Goal: Task Accomplishment & Management: Manage account settings

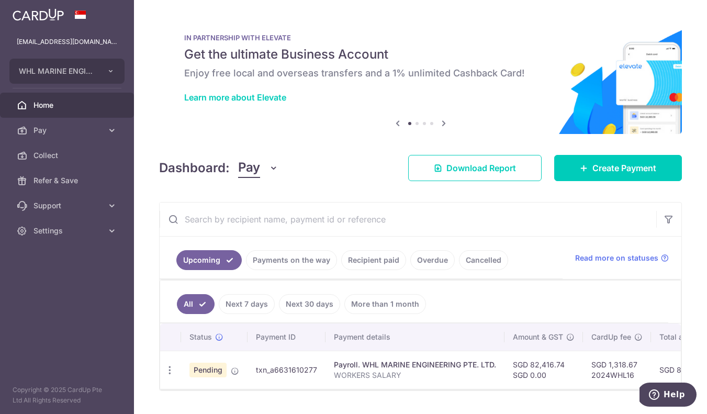
scroll to position [7, 0]
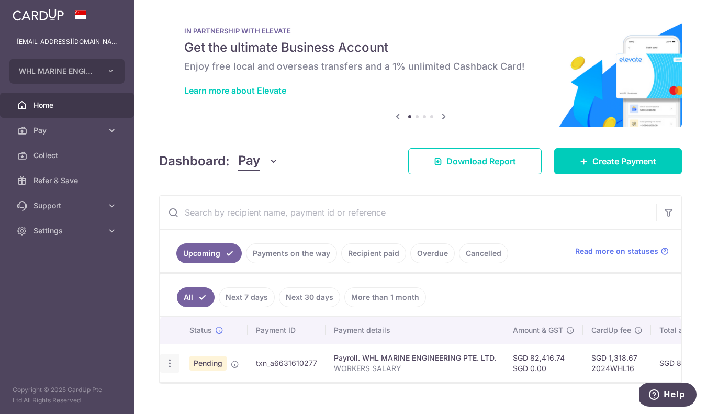
click at [171, 359] on icon "button" at bounding box center [169, 363] width 11 height 11
click at [190, 389] on span "Update payment" at bounding box center [225, 392] width 71 height 13
radio input "true"
type input "82,416.74"
type input "[DATE]"
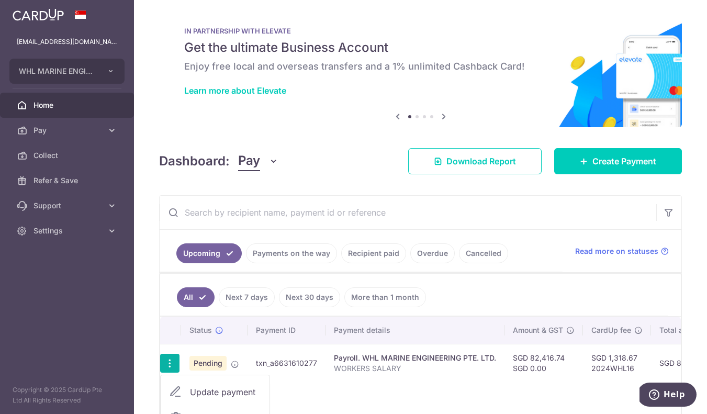
type input "WORKERS SALARY"
type input "2024WHL16"
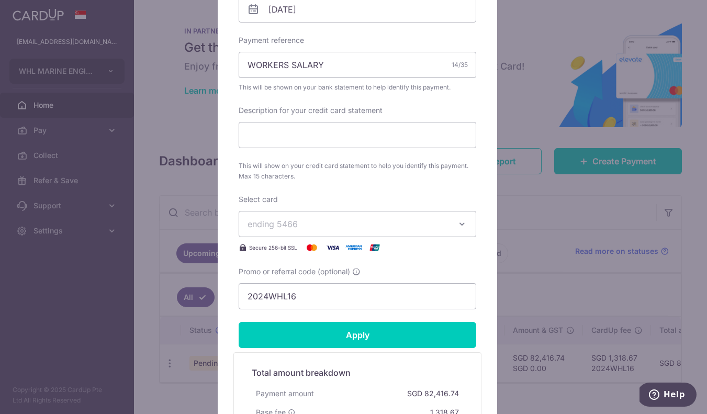
scroll to position [443, 0]
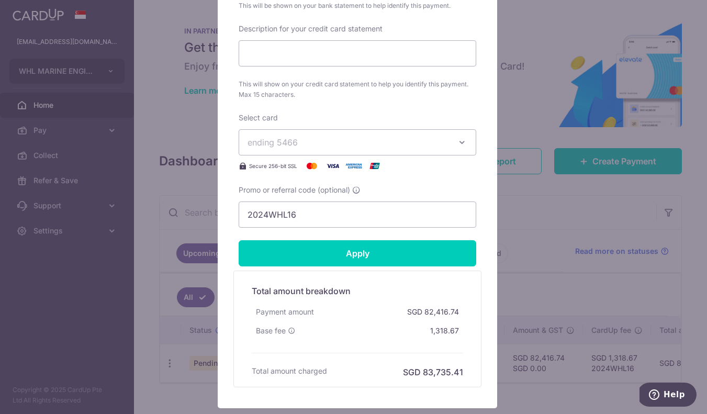
click at [422, 137] on span "ending 5466" at bounding box center [347, 142] width 201 height 13
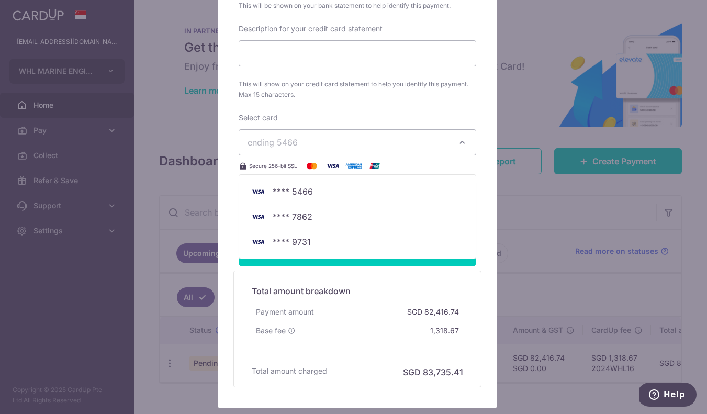
click at [422, 137] on span "ending 5466" at bounding box center [347, 142] width 201 height 13
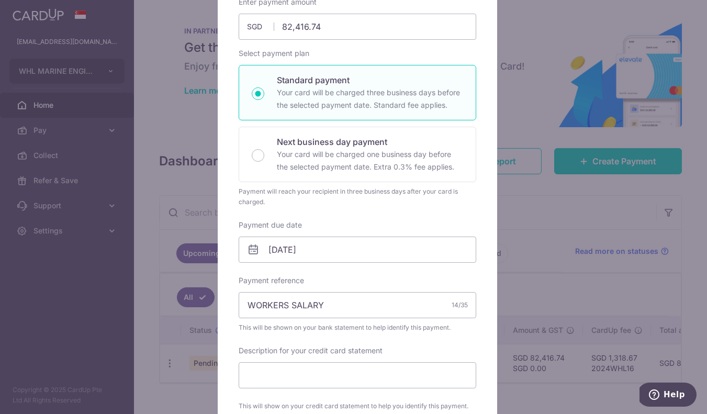
scroll to position [0, 0]
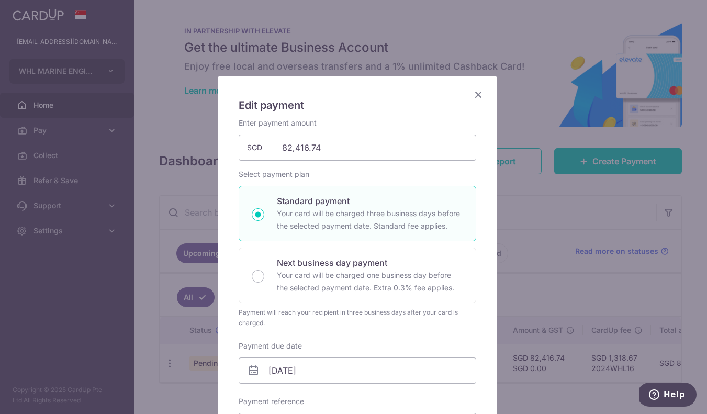
click at [465, 103] on h5 "Edit payment" at bounding box center [358, 105] width 238 height 17
click at [479, 95] on icon "Close" at bounding box center [478, 94] width 13 height 13
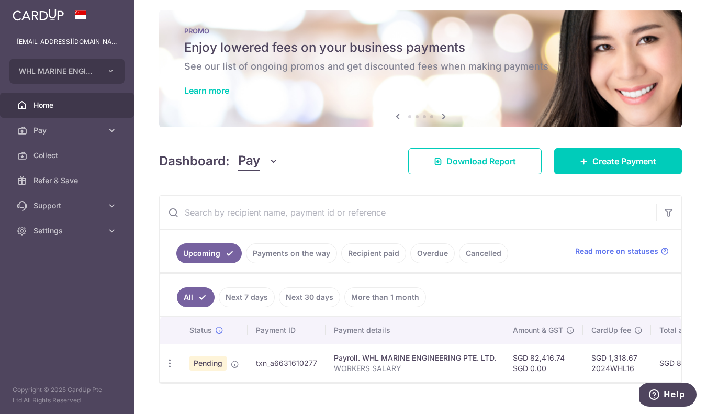
scroll to position [32, 0]
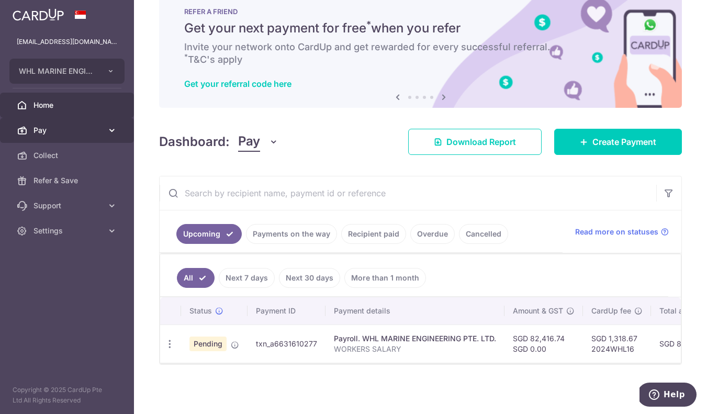
click at [76, 128] on span "Pay" at bounding box center [67, 130] width 69 height 10
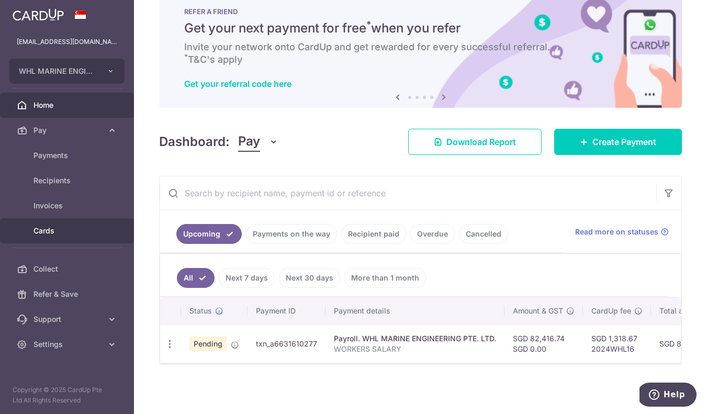
click at [56, 229] on span "Cards" at bounding box center [67, 230] width 69 height 10
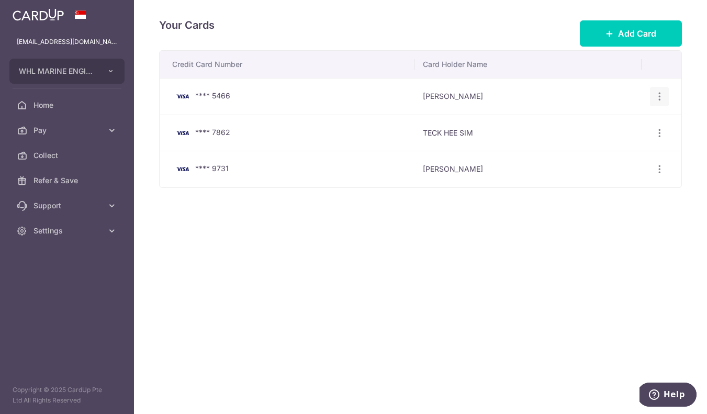
click at [659, 98] on icon "button" at bounding box center [659, 96] width 11 height 11
click at [579, 150] on icon at bounding box center [574, 150] width 13 height 13
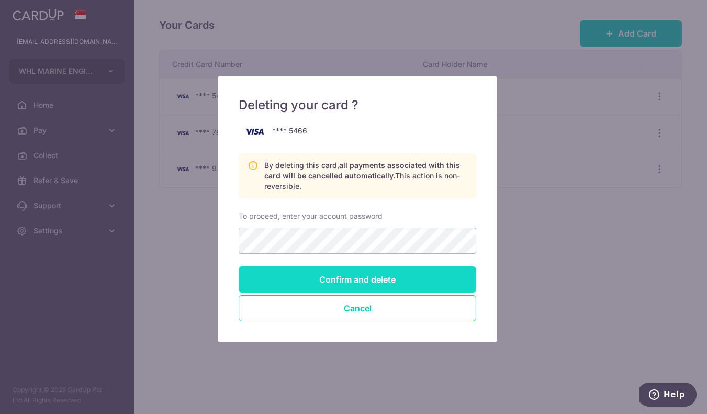
click at [357, 279] on input "Confirm and delete" at bounding box center [358, 279] width 238 height 26
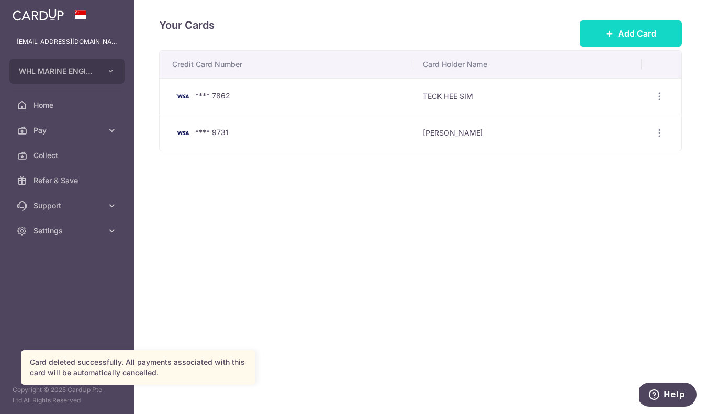
click at [625, 38] on span "Add Card" at bounding box center [637, 33] width 38 height 13
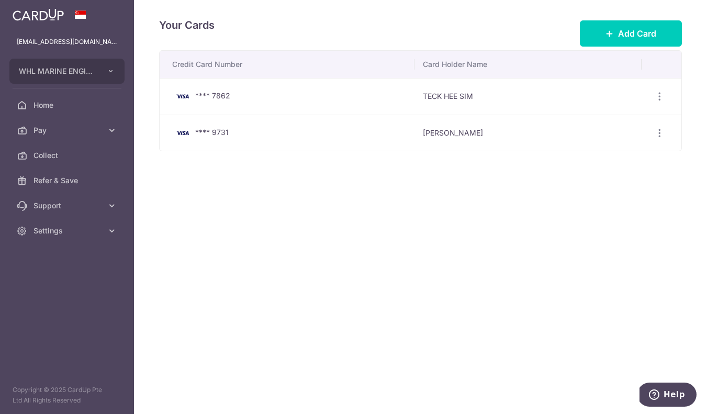
drag, startPoint x: 53, startPoint y: 229, endPoint x: 63, endPoint y: 246, distance: 19.7
click at [53, 229] on span "Settings" at bounding box center [67, 230] width 69 height 10
click at [58, 287] on link "Logout" at bounding box center [67, 280] width 134 height 25
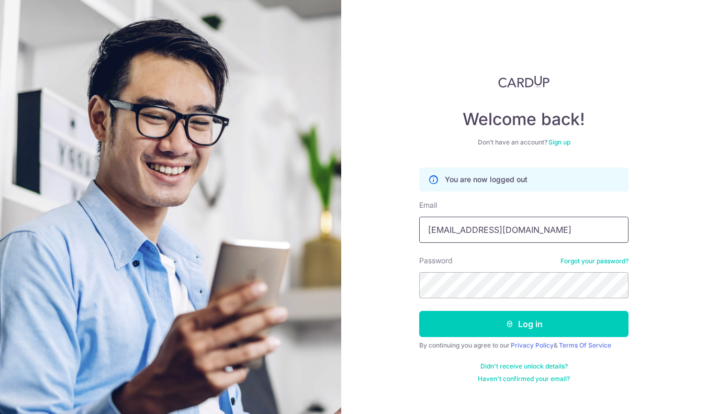
click at [518, 240] on input "[EMAIL_ADDRESS][DOMAIN_NAME]" at bounding box center [523, 230] width 209 height 26
type input "[EMAIL_ADDRESS][DOMAIN_NAME]"
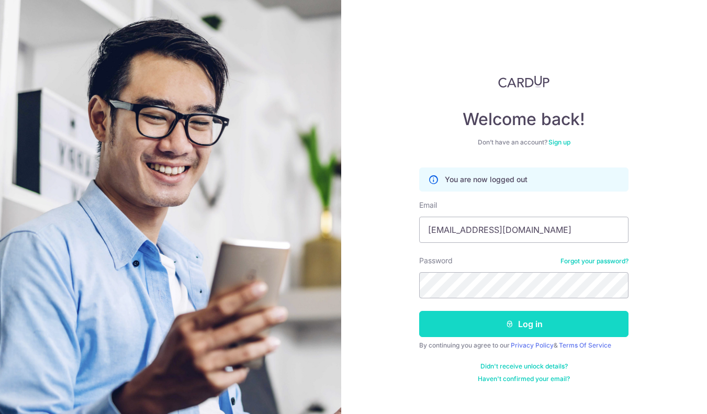
click at [513, 315] on button "Log in" at bounding box center [523, 324] width 209 height 26
